Goal: Task Accomplishment & Management: Manage account settings

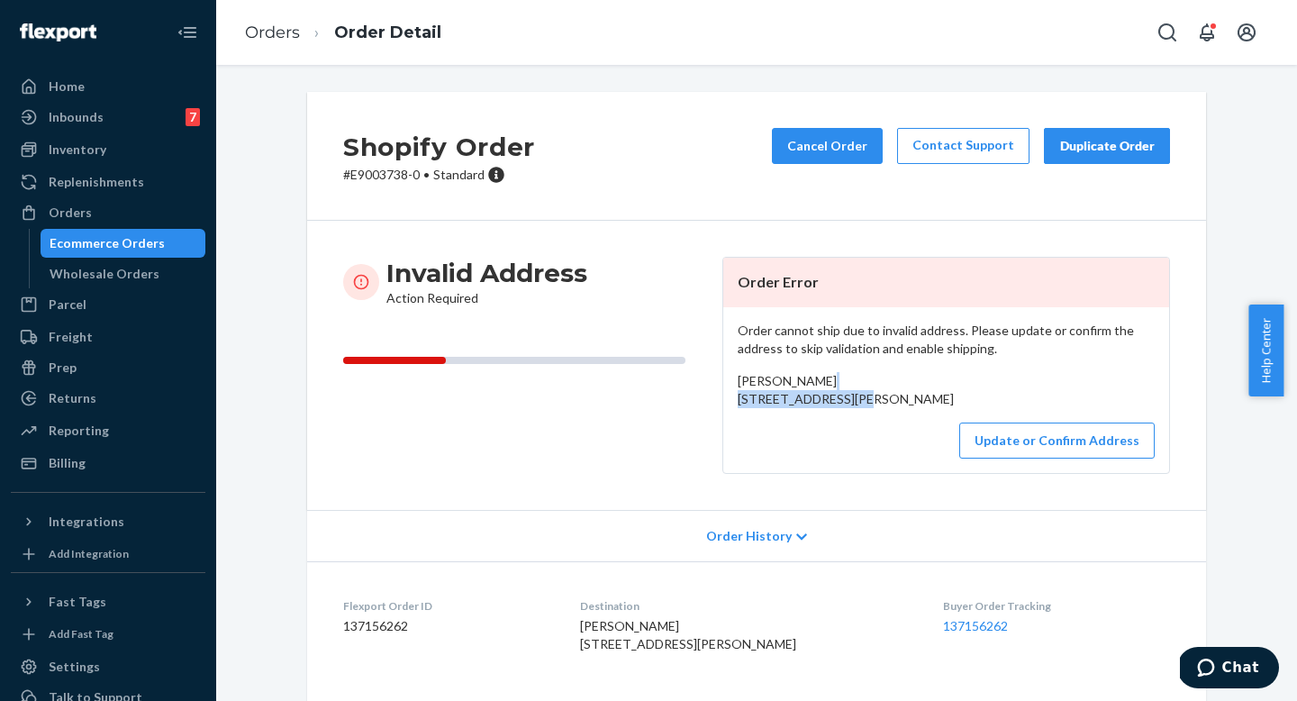
drag, startPoint x: 887, startPoint y: 403, endPoint x: 724, endPoint y: 392, distance: 163.4
click at [724, 392] on div "Order cannot ship due to invalid address. Please update or confirm the address …" at bounding box center [946, 390] width 446 height 166
copy span "[STREET_ADDRESS]"
click at [1038, 458] on button "Update or Confirm Address" at bounding box center [1056, 440] width 195 height 36
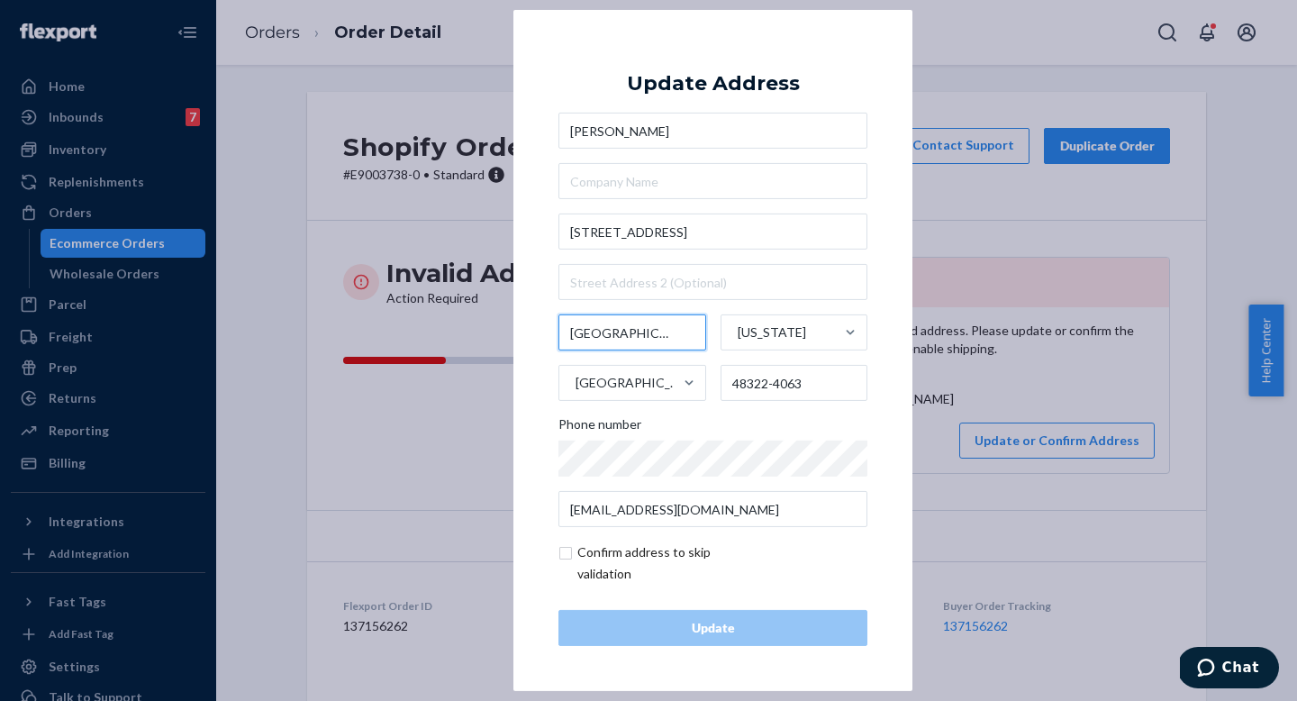
click at [657, 333] on input "[GEOGRAPHIC_DATA]" at bounding box center [632, 332] width 148 height 36
drag, startPoint x: 638, startPoint y: 332, endPoint x: 723, endPoint y: 337, distance: 85.7
click at [723, 337] on div "[GEOGRAPHIC_DATA] [US_STATE] [GEOGRAPHIC_DATA] 48322-4063" at bounding box center [712, 357] width 309 height 86
click at [642, 331] on input "[GEOGRAPHIC_DATA]" at bounding box center [632, 332] width 148 height 36
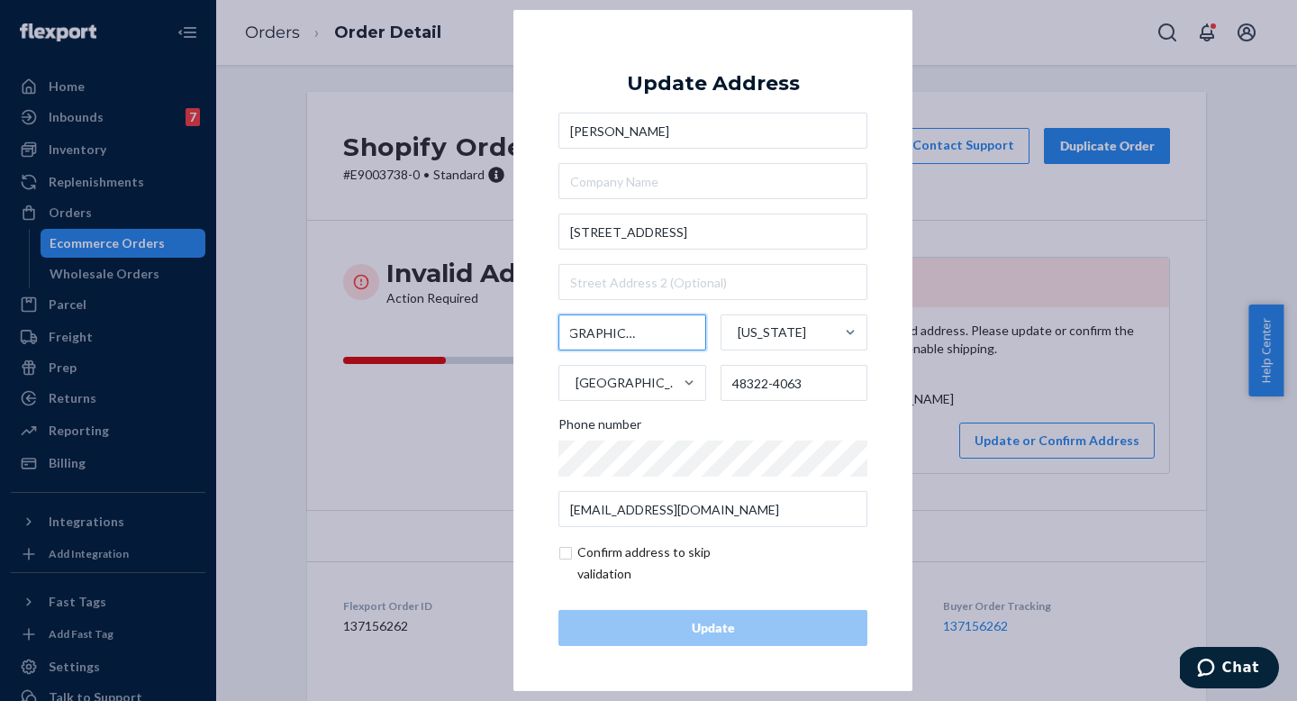
click at [642, 331] on input "[GEOGRAPHIC_DATA]" at bounding box center [632, 332] width 148 height 36
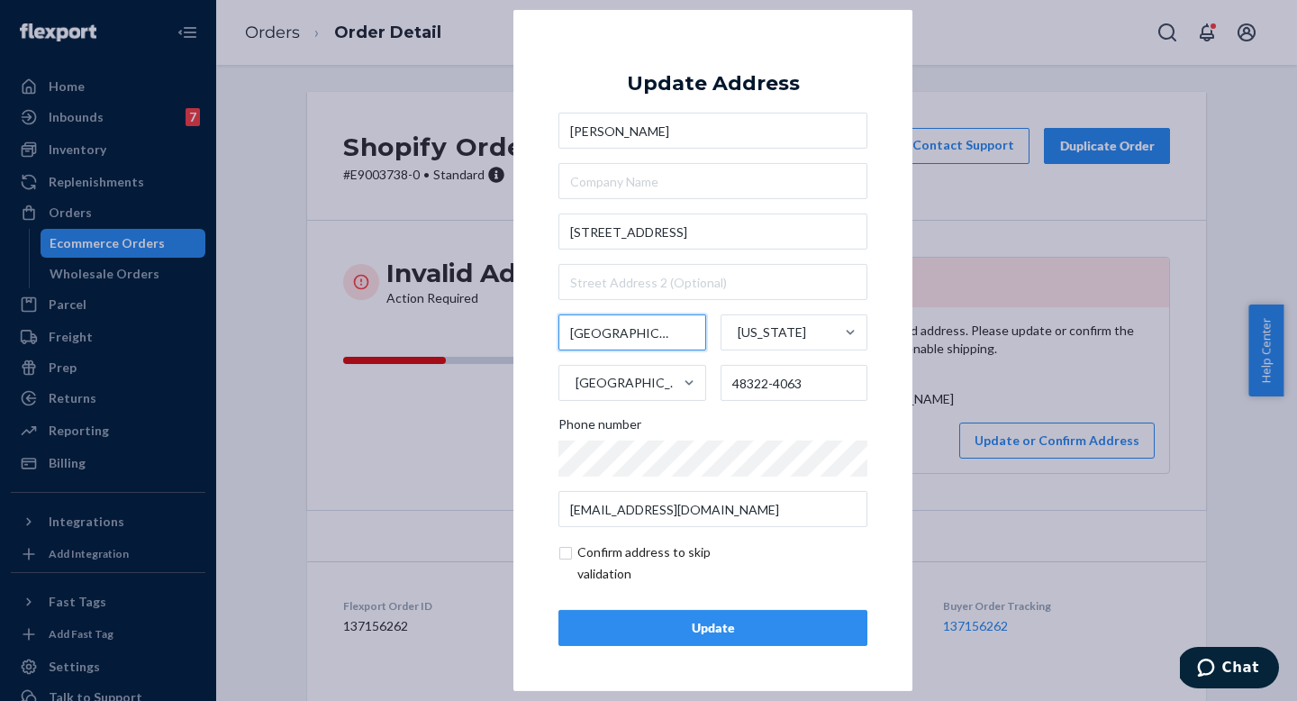
type input "[GEOGRAPHIC_DATA]"
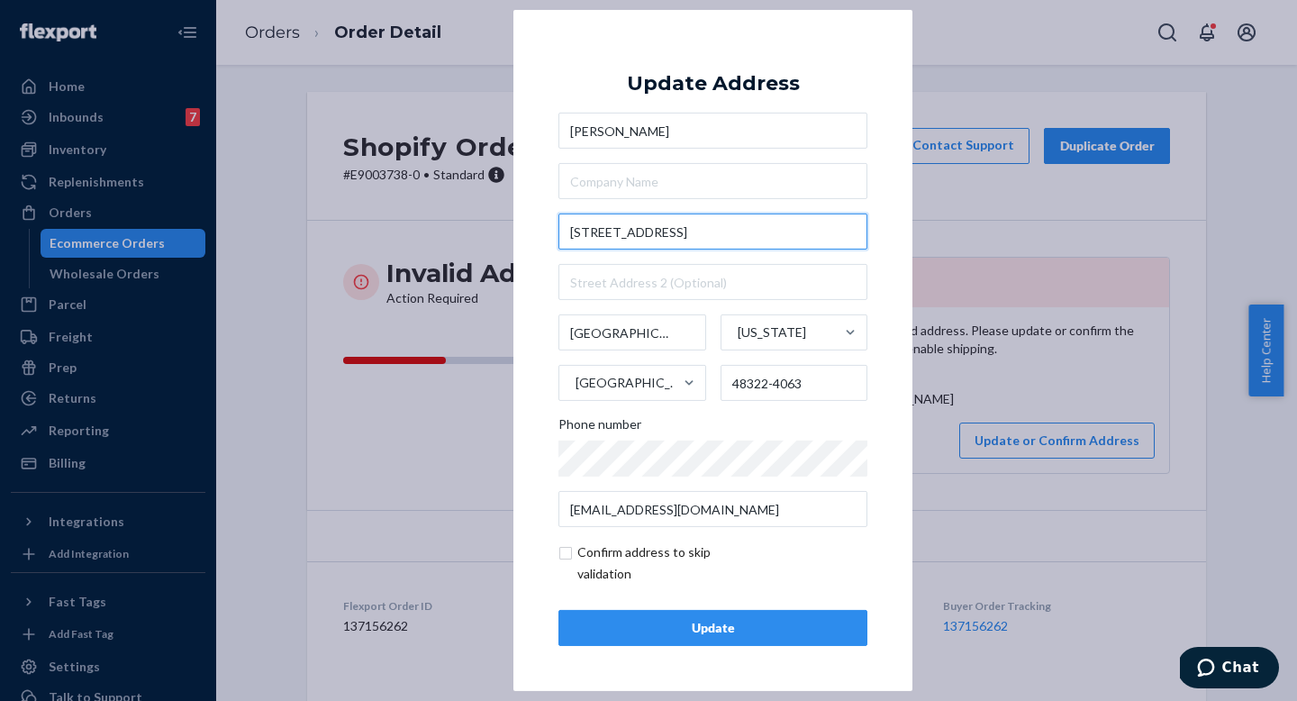
click at [721, 234] on input "[STREET_ADDRESS]" at bounding box center [712, 231] width 309 height 36
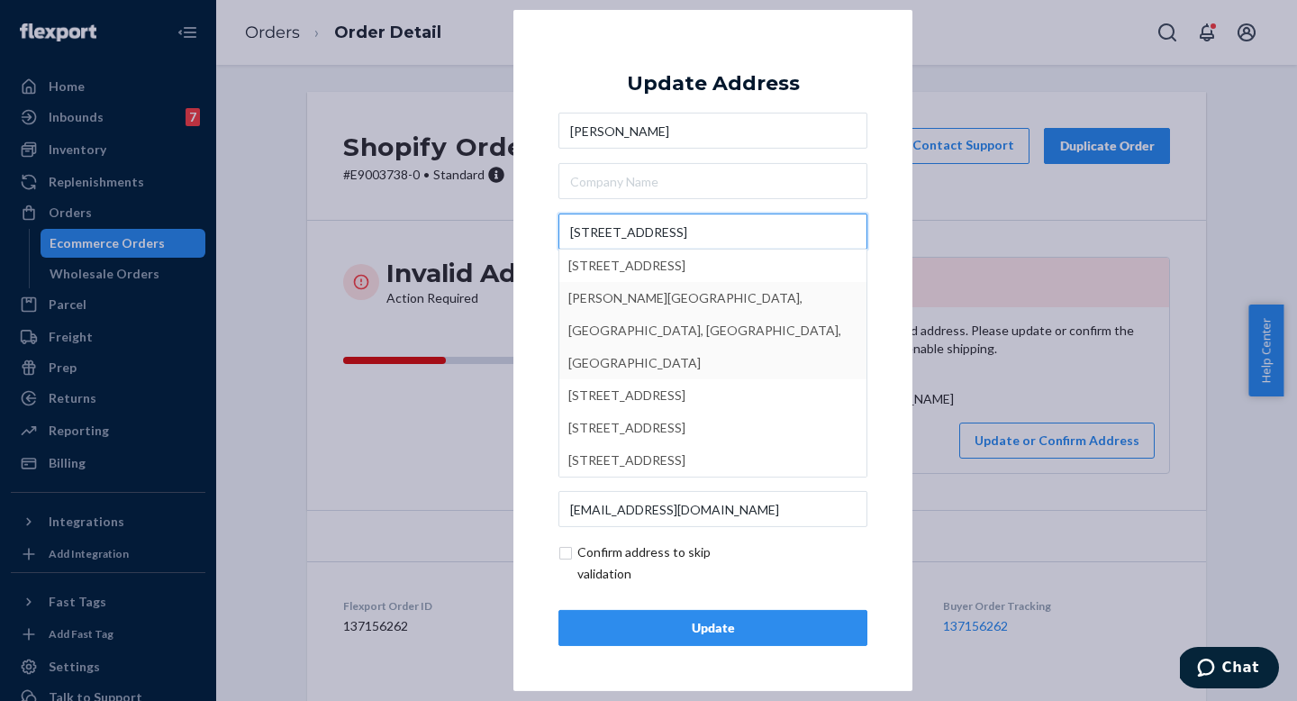
type input "[STREET_ADDRESS]"
click at [540, 301] on div "× Update Address [PERSON_NAME] [STREET_ADDRESS][GEOGRAPHIC_DATA][STREET_ADDRESS…" at bounding box center [712, 350] width 399 height 681
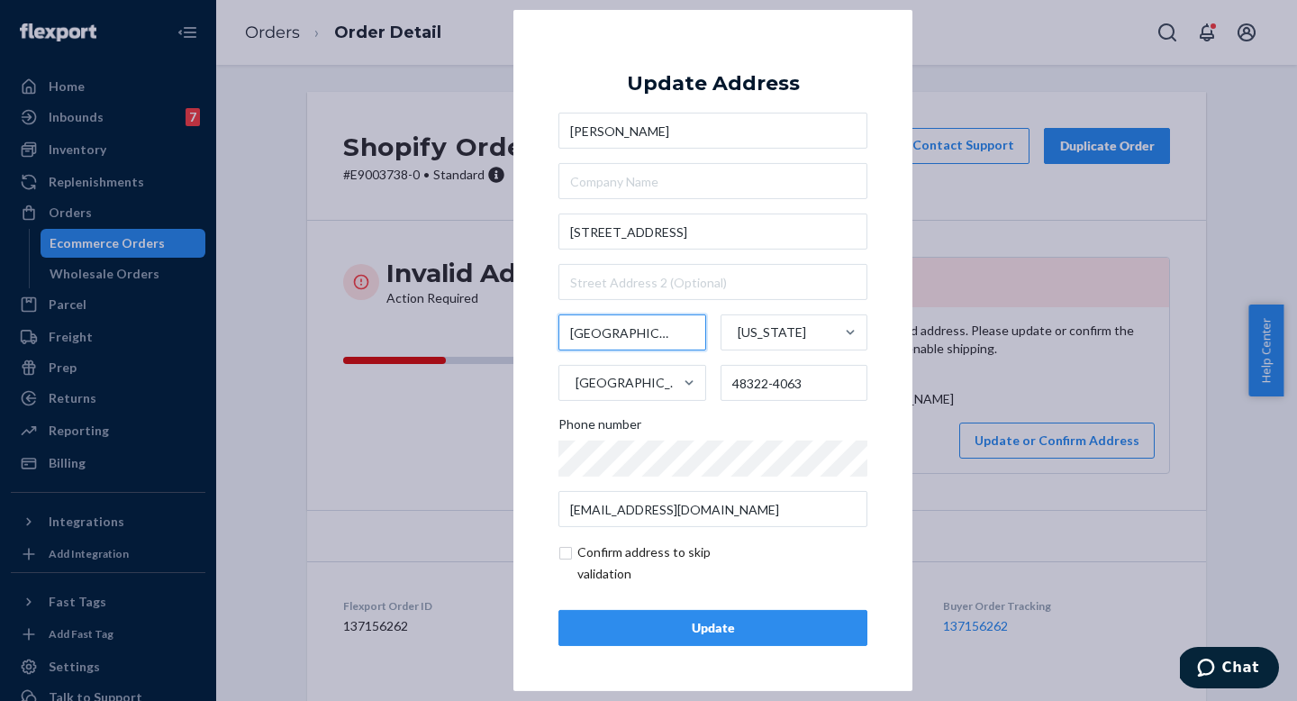
click at [612, 335] on input "[GEOGRAPHIC_DATA]" at bounding box center [632, 332] width 148 height 36
type input "[GEOGRAPHIC_DATA]"
click at [668, 337] on input "[GEOGRAPHIC_DATA]" at bounding box center [632, 332] width 148 height 36
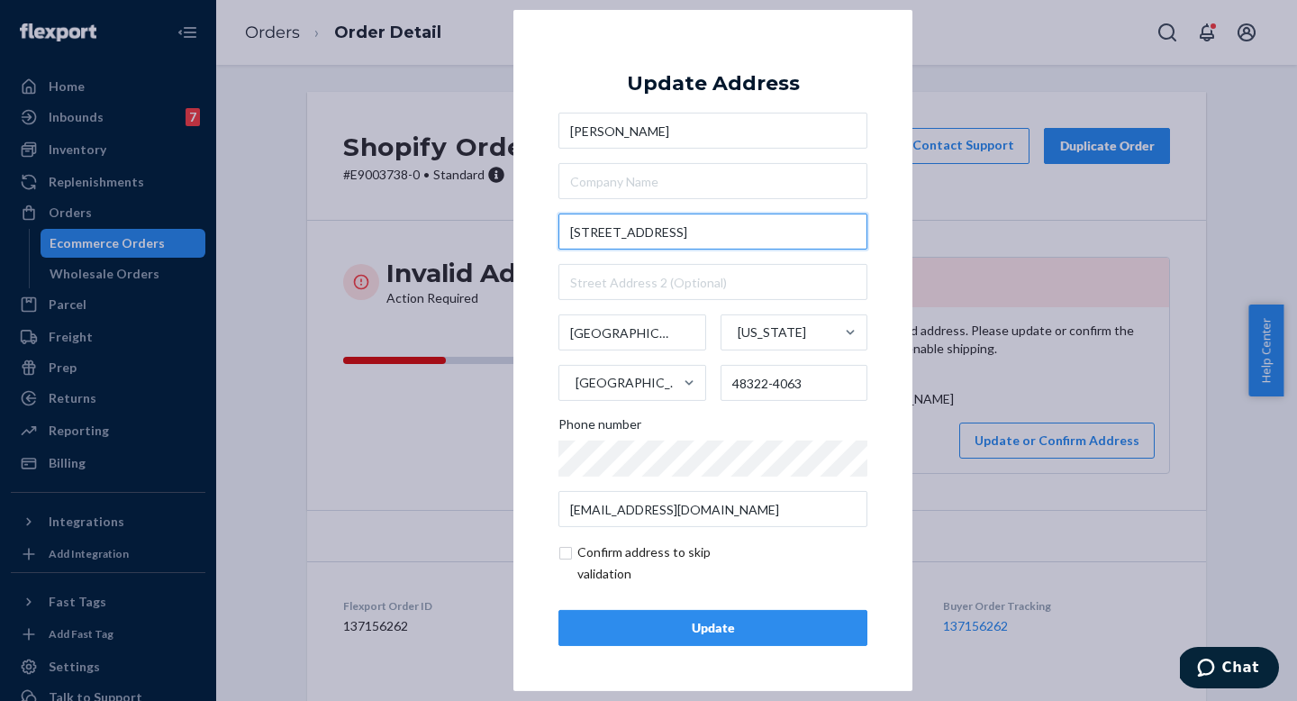
click at [805, 225] on input "[STREET_ADDRESS]" at bounding box center [712, 231] width 309 height 36
paste input "[GEOGRAPHIC_DATA]"
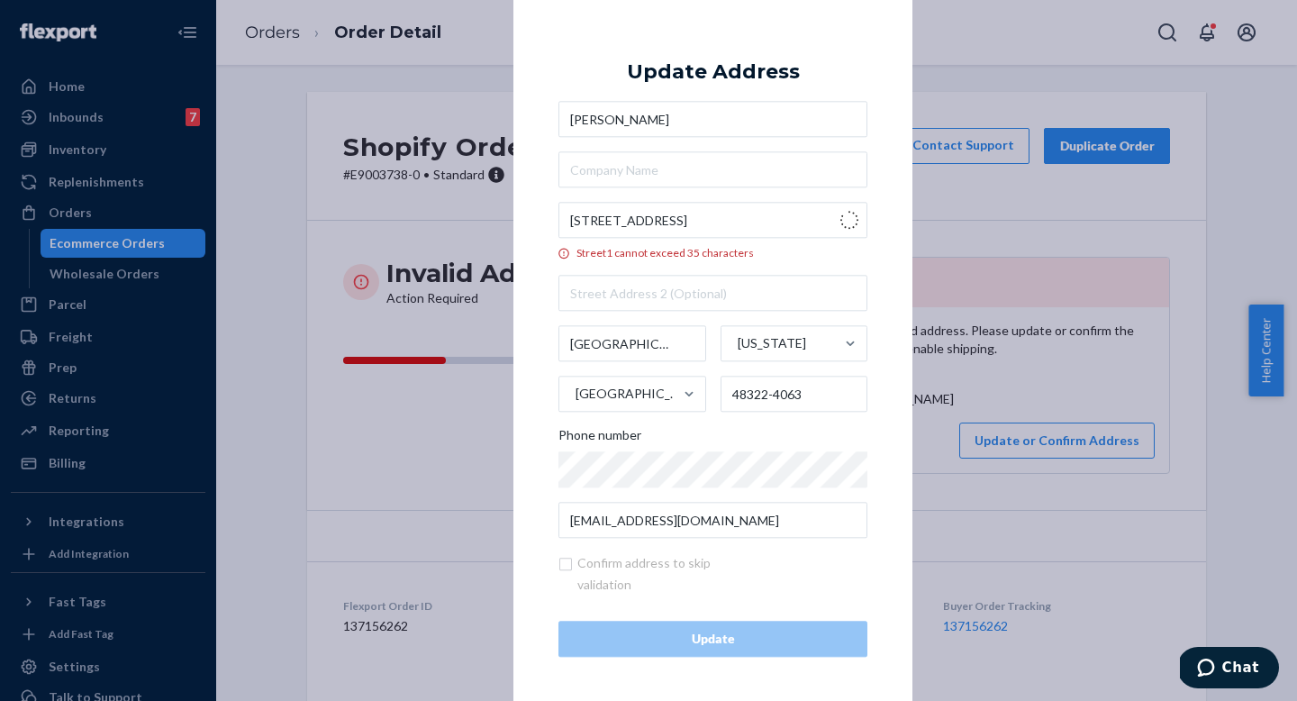
type input "7078 [GEOGRAPHIC_DATA]"
type input "[US_STATE]"
type input "48322"
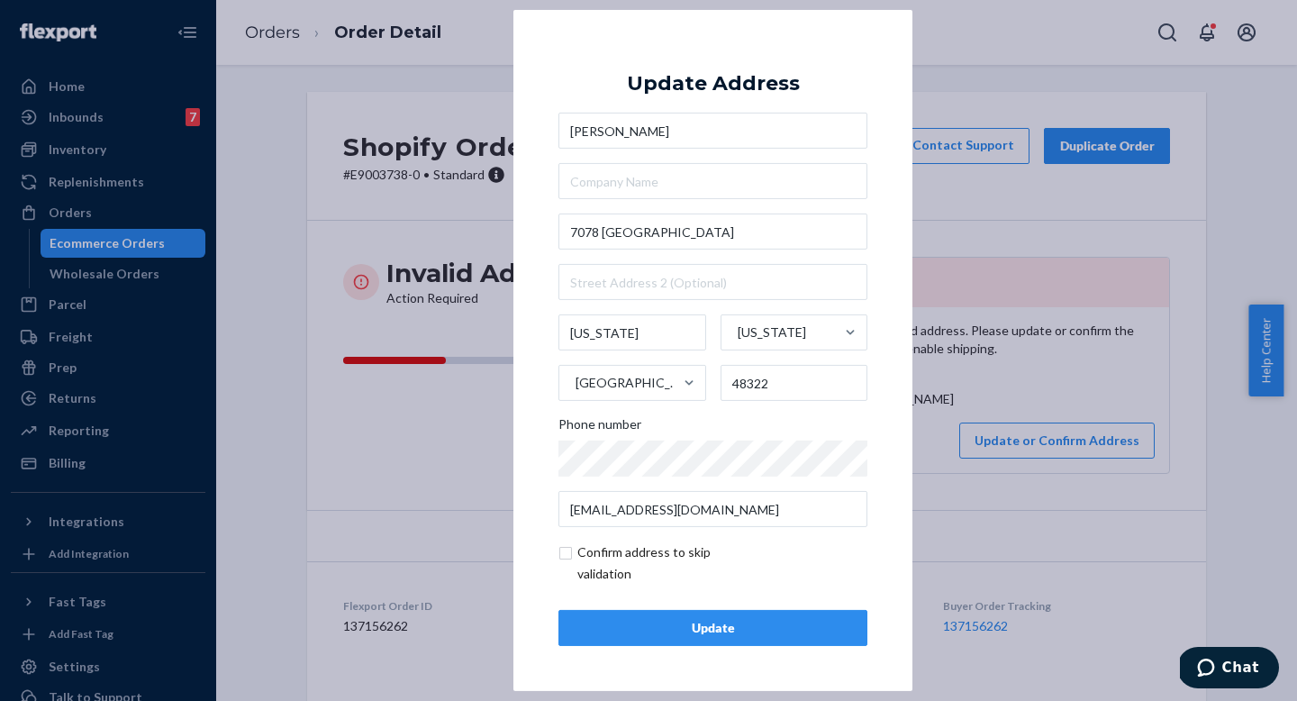
click at [972, 333] on div "× Update Address [PERSON_NAME] [STREET_ADDRESS][US_STATE][US_STATE] Phone numbe…" at bounding box center [648, 350] width 1297 height 701
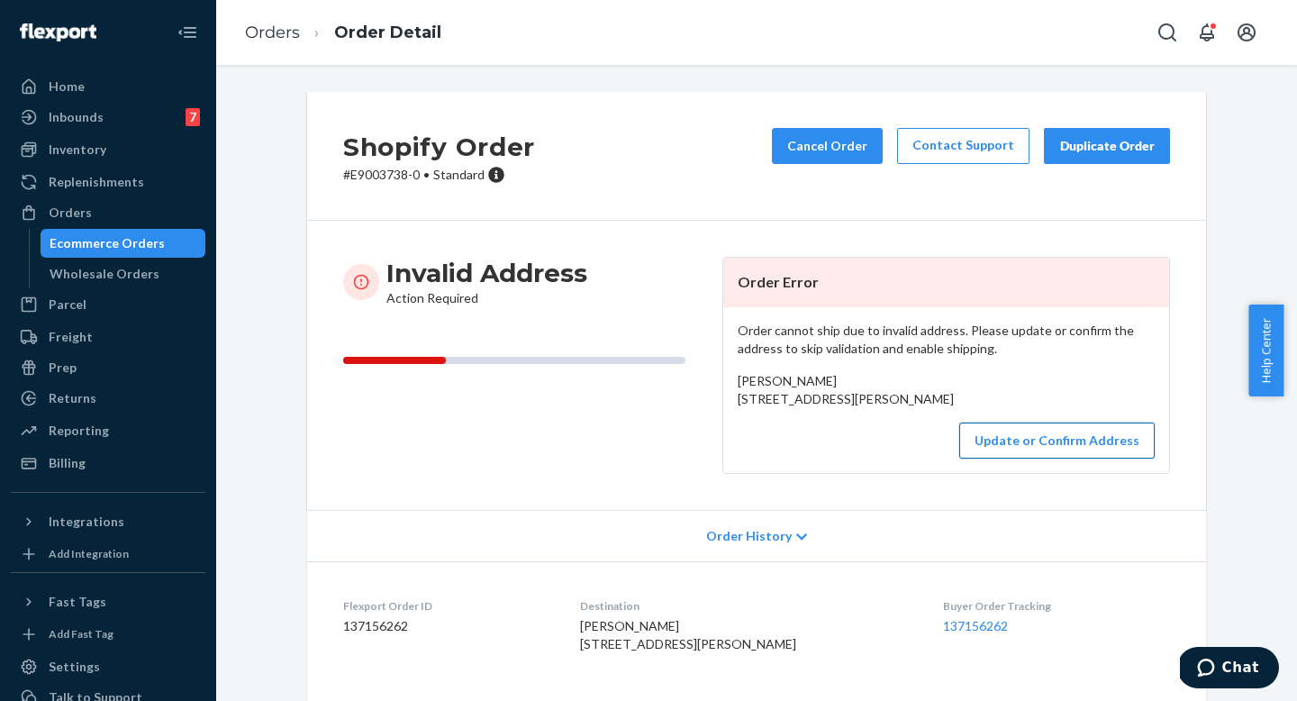
click at [1040, 458] on button "Update or Confirm Address" at bounding box center [1056, 440] width 195 height 36
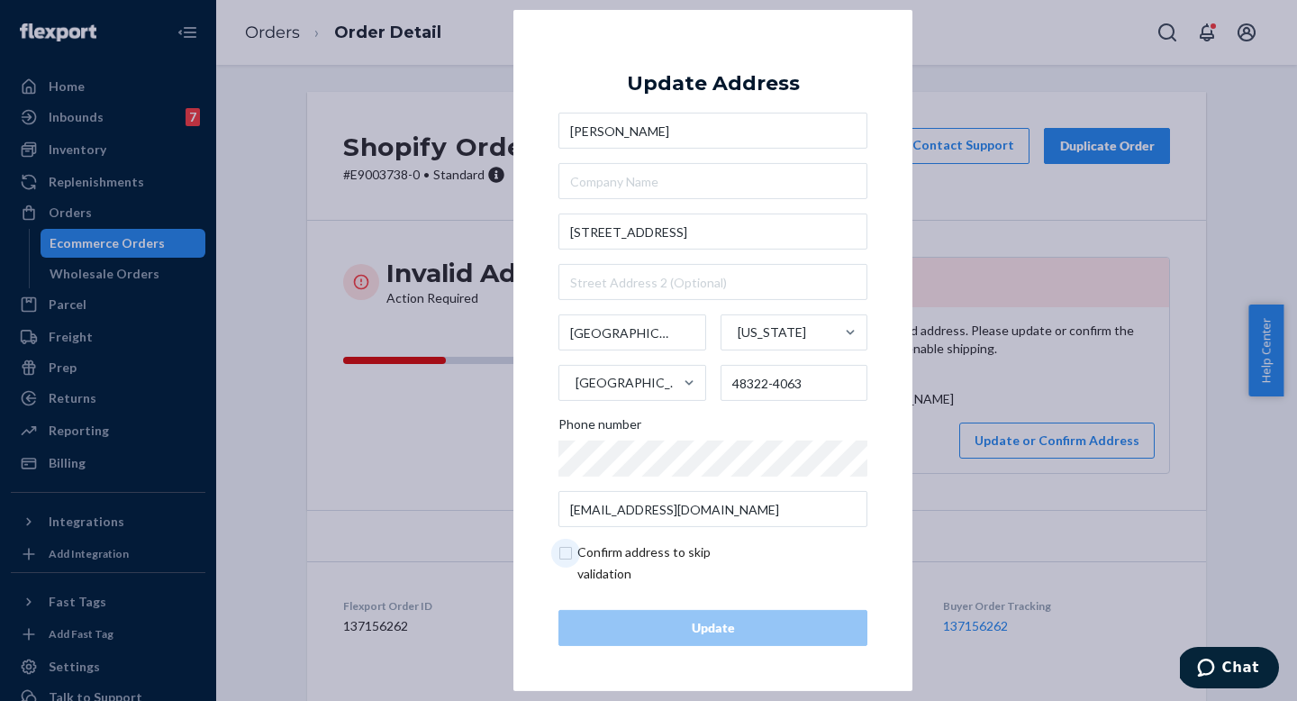
click at [602, 561] on input "checkbox" at bounding box center [662, 562] width 209 height 43
checkbox input "true"
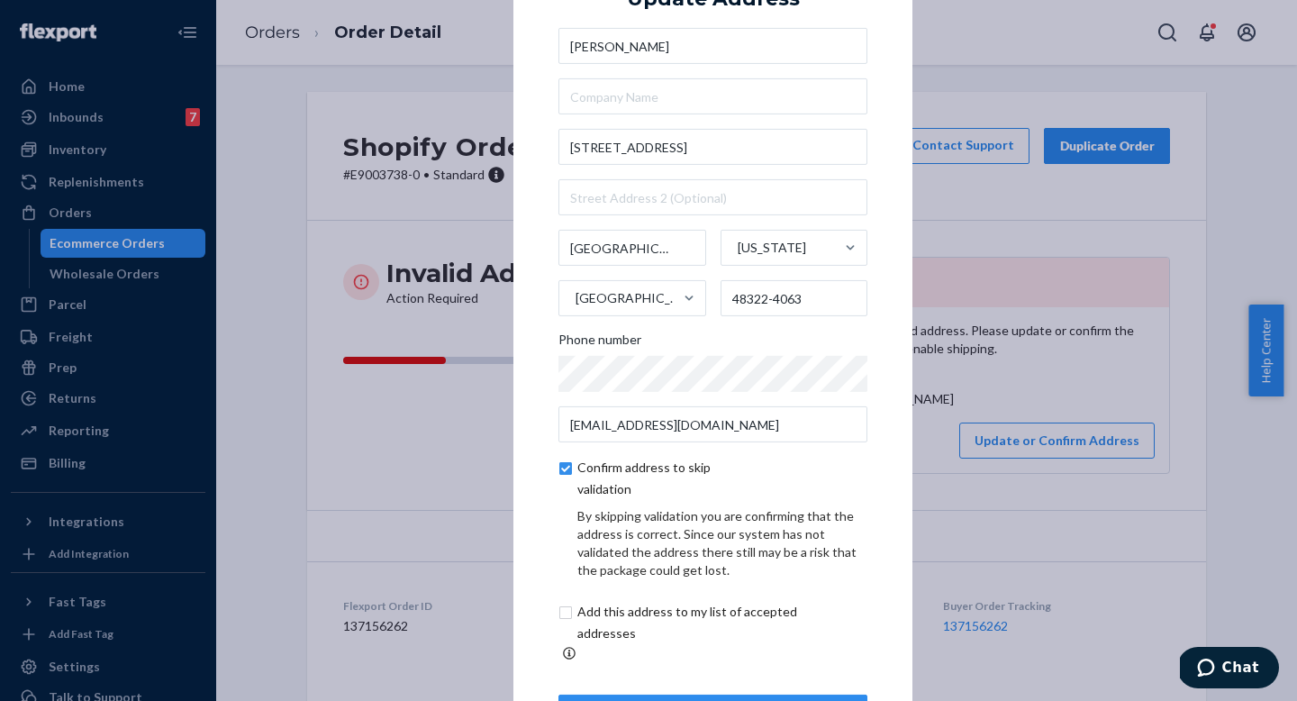
click at [691, 694] on button "Update" at bounding box center [712, 712] width 309 height 36
